Goal: Information Seeking & Learning: Learn about a topic

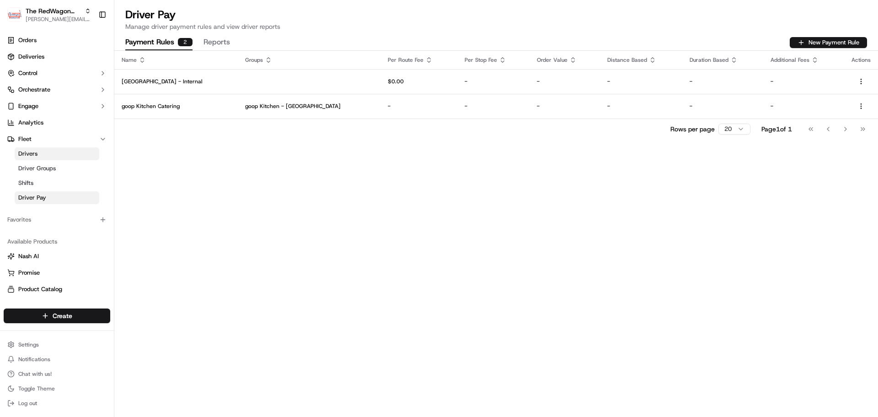
click at [307, 208] on div "Name Groups Per Route Fee Per Stop Fee Order Value Distance Based Duration Base…" at bounding box center [496, 234] width 764 height 366
click at [288, 190] on div "Name Groups Per Route Fee Per Stop Fee Order Value Distance Based Duration Base…" at bounding box center [496, 234] width 764 height 366
click at [197, 172] on div "Name Groups Per Route Fee Per Stop Fee Order Value Distance Based Duration Base…" at bounding box center [496, 234] width 764 height 366
click at [45, 155] on link "Drivers" at bounding box center [57, 153] width 85 height 13
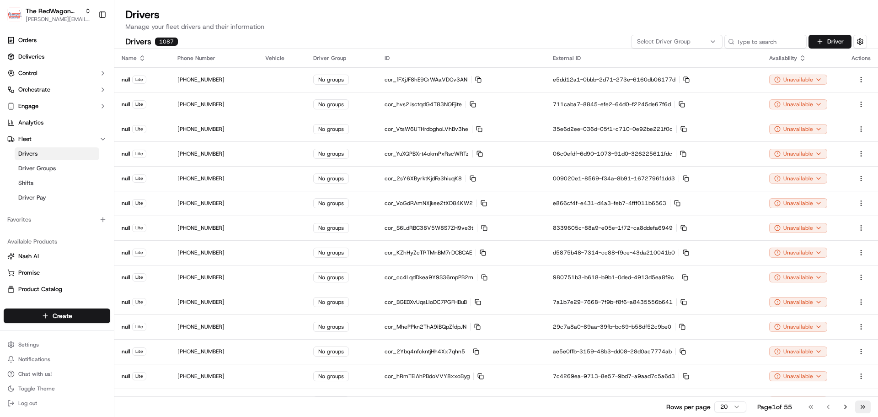
click at [863, 409] on button "Go to last page" at bounding box center [863, 406] width 16 height 13
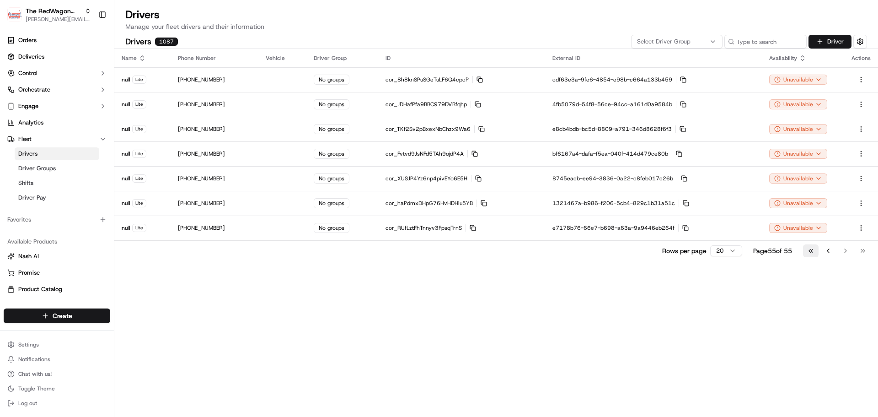
click at [806, 250] on button "Go to first page" at bounding box center [811, 250] width 16 height 13
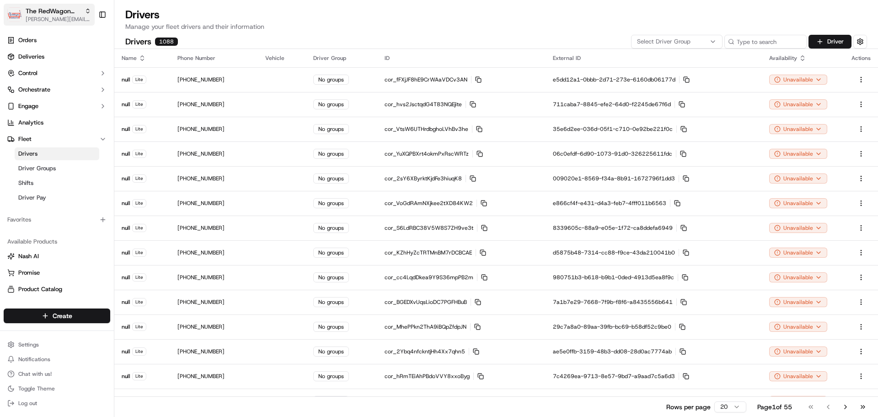
click at [43, 19] on span "[PERSON_NAME][EMAIL_ADDRESS][DOMAIN_NAME]" at bounding box center [58, 19] width 65 height 7
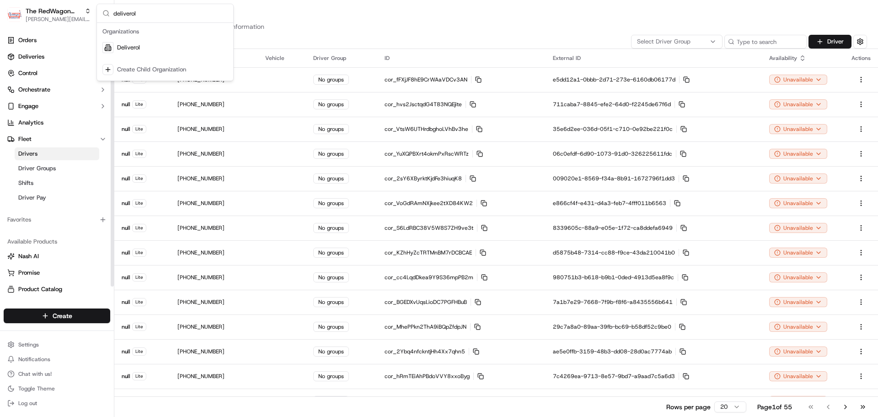
type input "deliverol"
click at [131, 47] on span "Deliverol" at bounding box center [128, 47] width 23 height 8
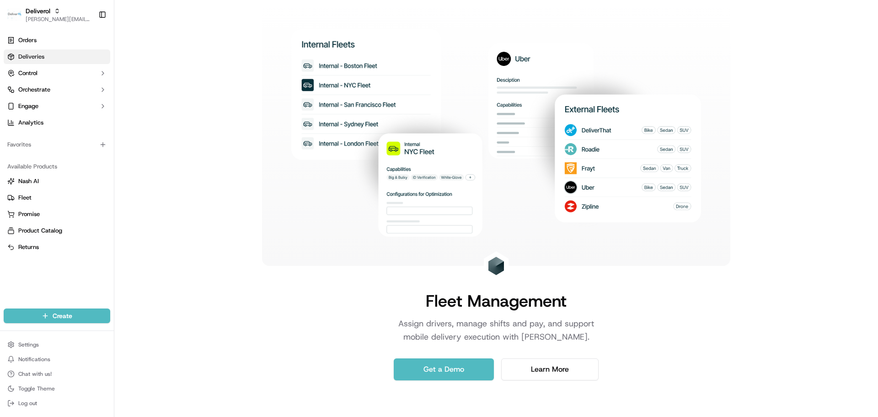
click at [39, 57] on span "Deliveries" at bounding box center [31, 57] width 26 height 8
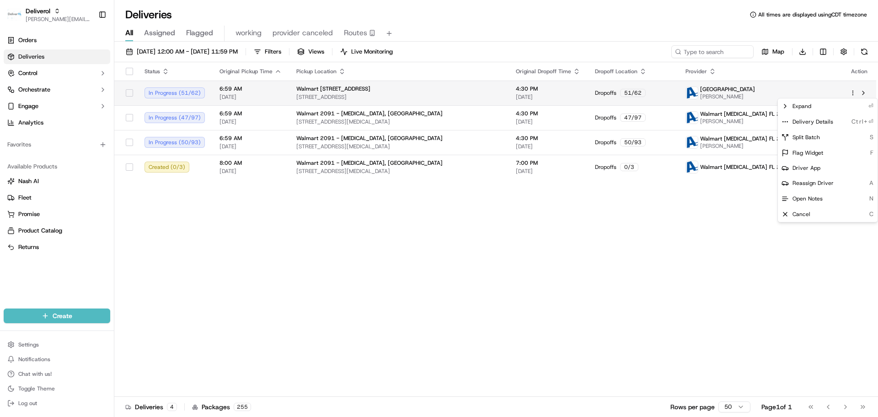
click at [855, 92] on html "Deliverol jeff@usenash.com Toggle Sidebar Orders Deliveries Control Orchestrate…" at bounding box center [439, 208] width 878 height 417
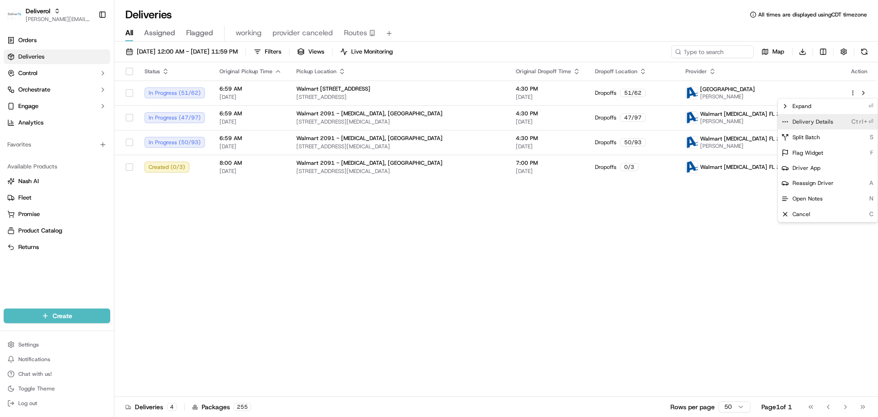
click at [813, 116] on div "Delivery Details Ctrl+⏎" at bounding box center [828, 122] width 100 height 16
click at [44, 71] on html "Deliverol jeff@usenash.com Toggle Sidebar Orders Deliveries Control Orchestrate…" at bounding box center [439, 208] width 878 height 417
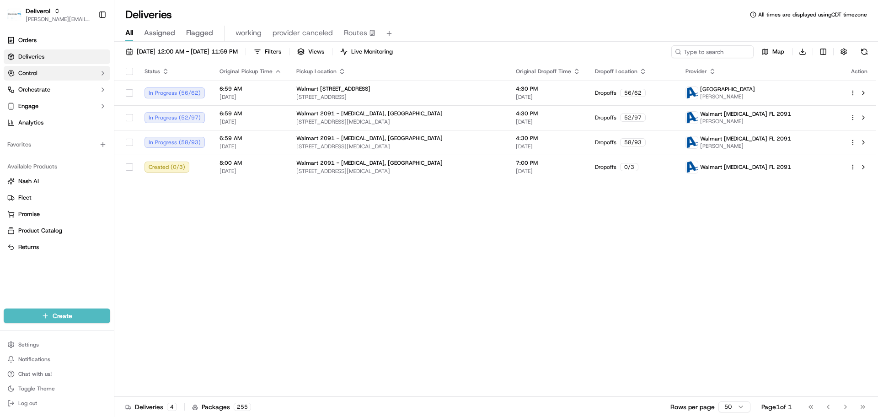
click at [43, 76] on button "Control" at bounding box center [57, 73] width 107 height 15
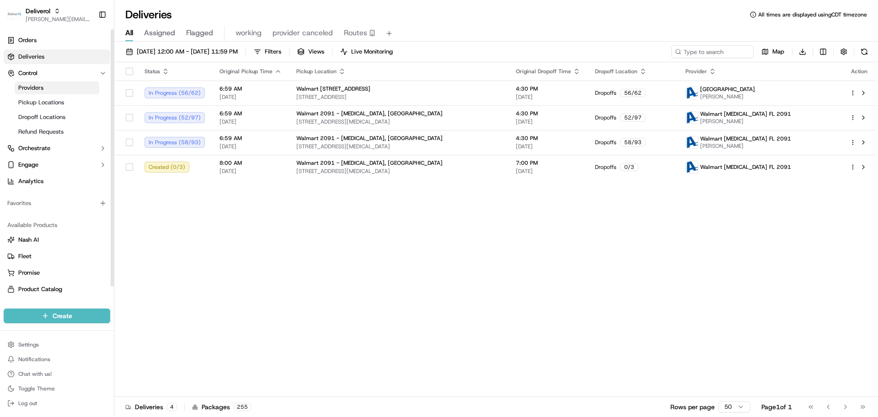
click at [46, 86] on link "Providers" at bounding box center [57, 87] width 85 height 13
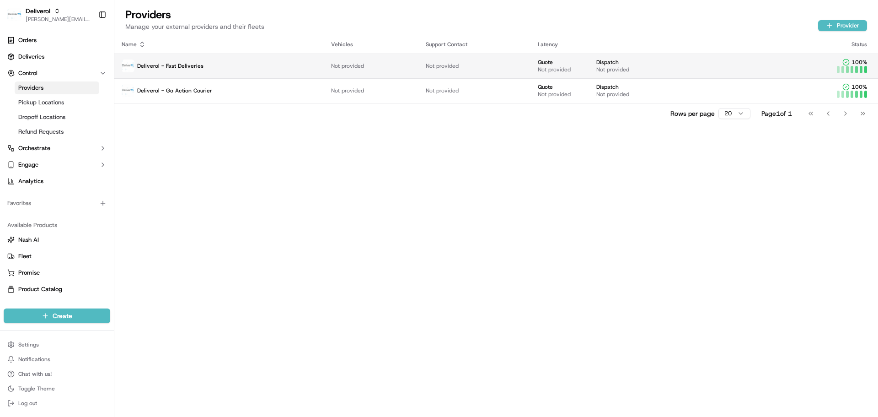
click at [217, 61] on p "Deliverol - Fast Deliveries" at bounding box center [219, 65] width 195 height 13
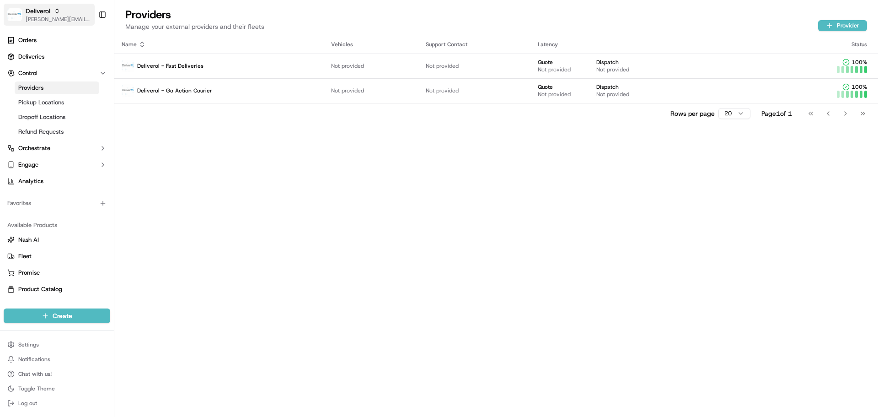
click at [46, 19] on span "[PERSON_NAME][EMAIL_ADDRESS][DOMAIN_NAME]" at bounding box center [58, 19] width 65 height 7
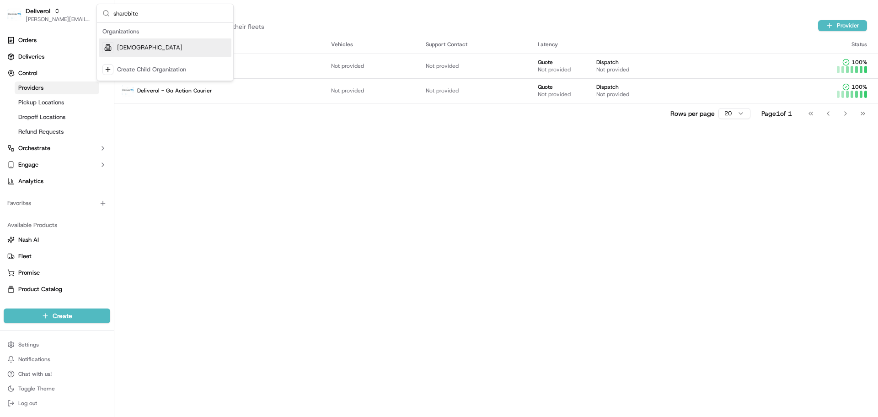
type input "sharebite"
click at [158, 41] on div "[DEMOGRAPHIC_DATA]" at bounding box center [165, 47] width 133 height 18
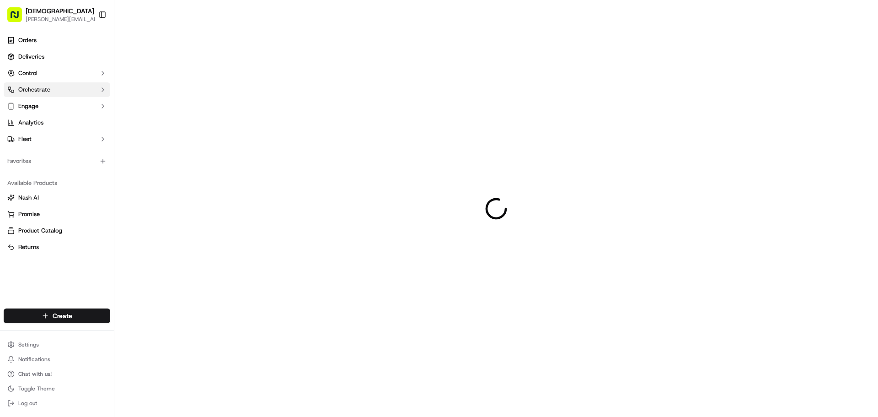
click at [47, 86] on span "Orchestrate" at bounding box center [34, 90] width 32 height 8
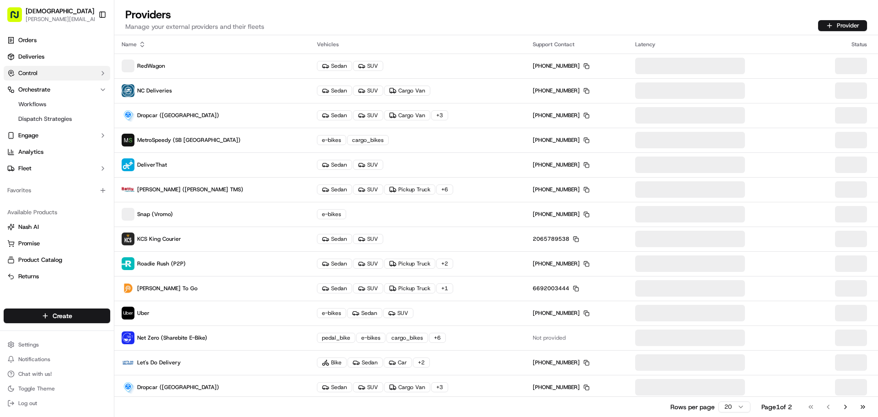
click at [50, 71] on button "Control" at bounding box center [57, 73] width 107 height 15
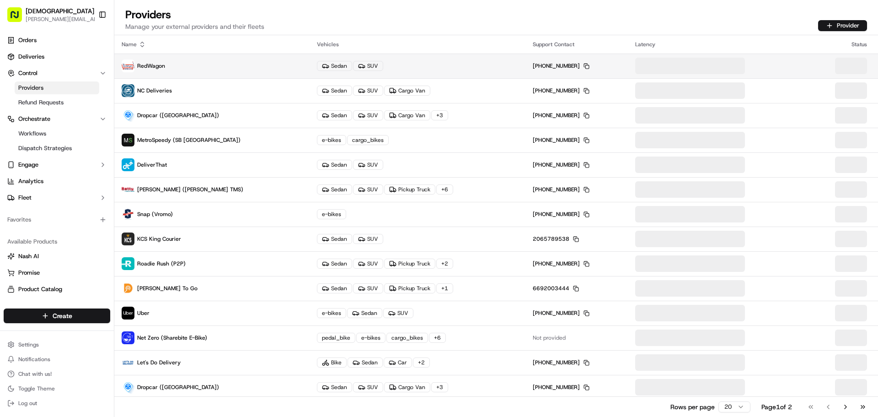
click at [246, 70] on p "RedWagon" at bounding box center [212, 65] width 181 height 13
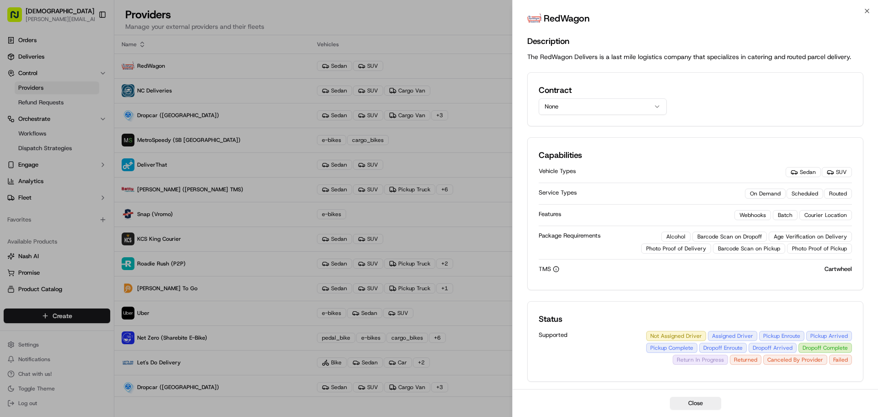
click at [589, 105] on button "None" at bounding box center [603, 106] width 128 height 16
click at [628, 109] on button "None" at bounding box center [603, 106] width 128 height 16
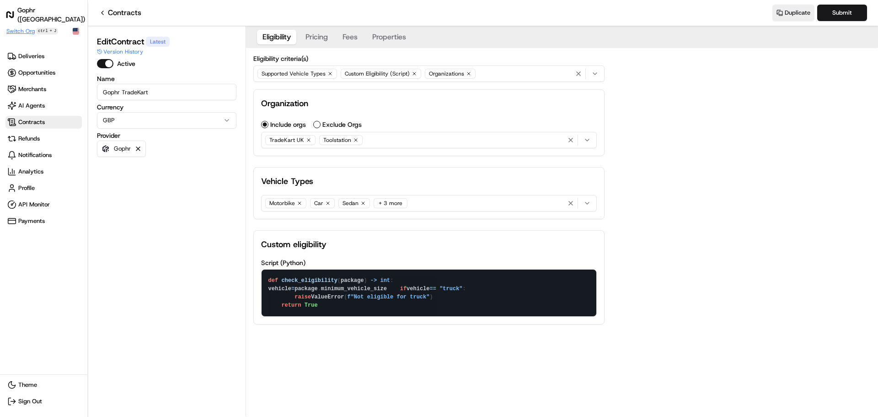
click at [26, 30] on span "Switch Org" at bounding box center [20, 30] width 28 height 7
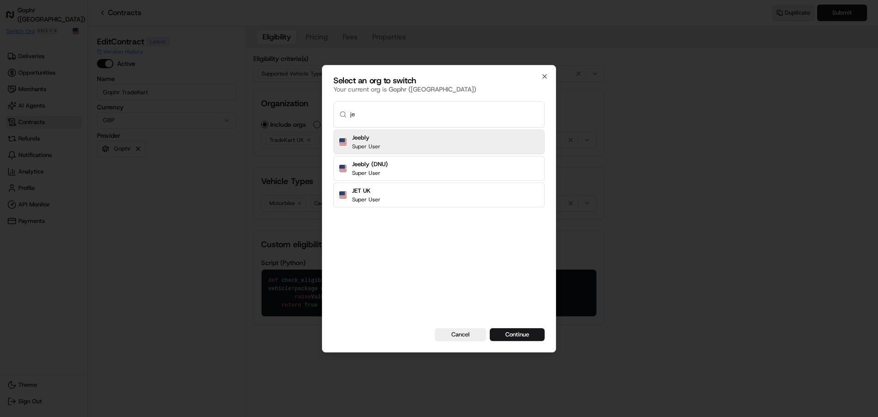
type input "j"
type input "quick"
click at [490, 328] on button "Continue" at bounding box center [517, 334] width 55 height 13
